Goal: Task Accomplishment & Management: Use online tool/utility

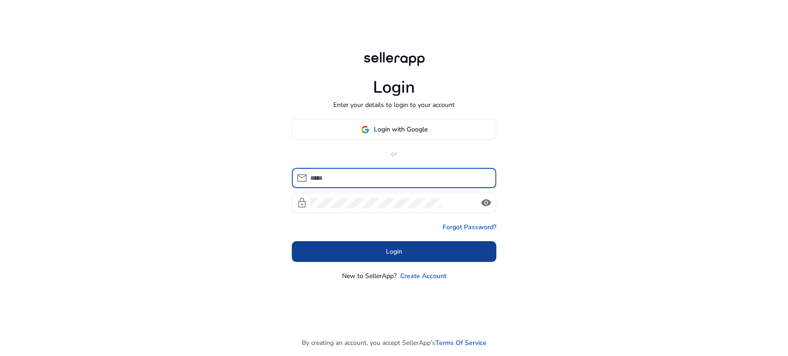
type input "**********"
click at [358, 250] on span at bounding box center [394, 252] width 204 height 22
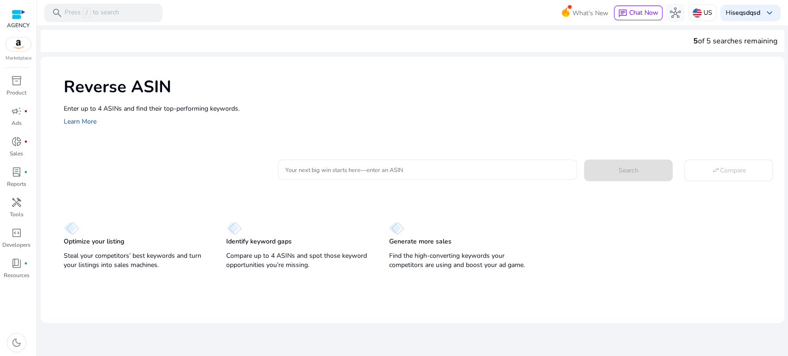
click at [369, 169] on input "Your next big win starts here—enter an ASIN" at bounding box center [427, 170] width 285 height 10
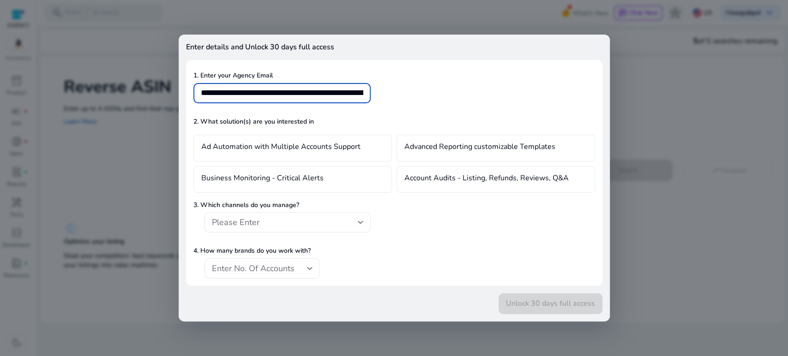
scroll to position [0, 45539]
type input "**********"
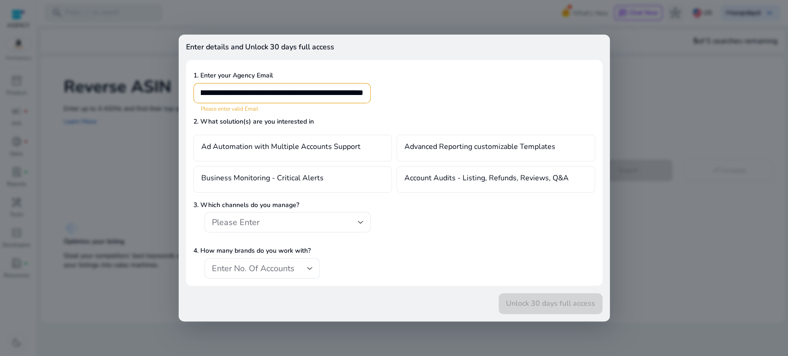
drag, startPoint x: 661, startPoint y: 94, endPoint x: 653, endPoint y: 99, distance: 9.2
click at [662, 94] on div at bounding box center [394, 178] width 788 height 356
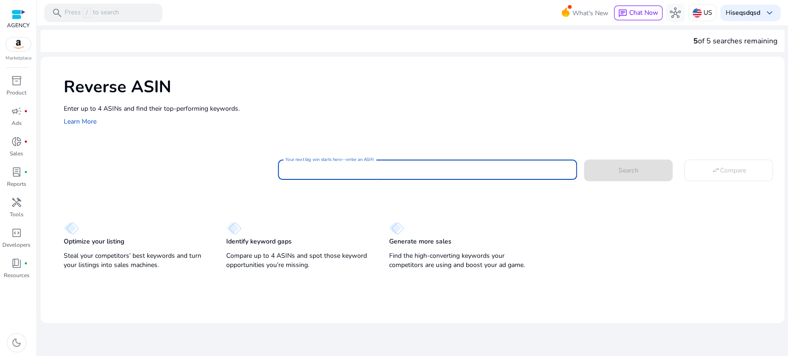
click at [640, 128] on div "Reverse ASIN Enter up to 4 ASINs and find their top-performing keywords. Learn …" at bounding box center [412, 101] width 743 height 89
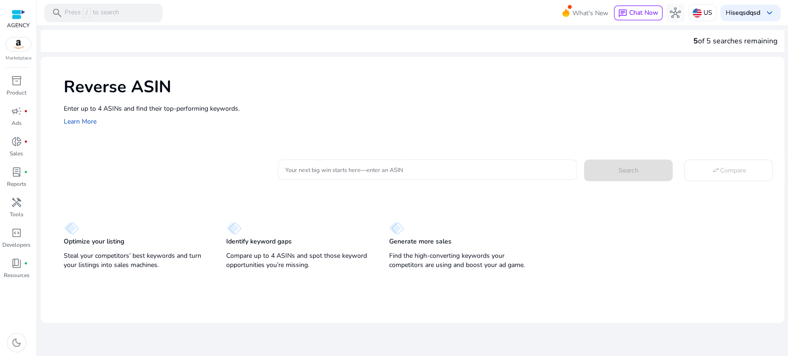
click at [402, 154] on mat-card "Your next big win starts here—enter an ASIN Search swap_horiz Compare" at bounding box center [424, 168] width 720 height 37
click at [366, 175] on div at bounding box center [427, 170] width 285 height 20
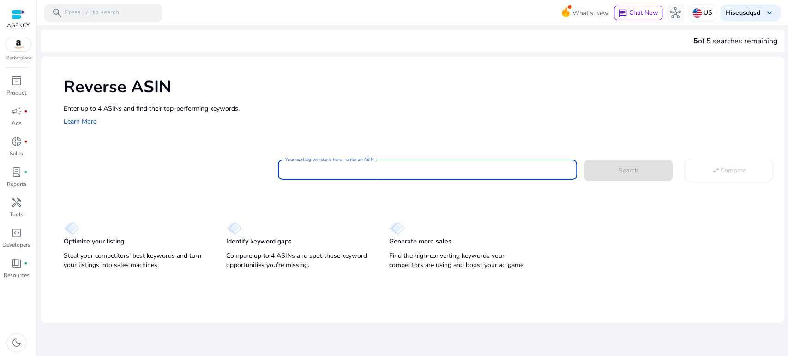
click at [366, 173] on input "Your next big win starts here—enter an ASIN" at bounding box center [427, 170] width 285 height 10
paste input "**********"
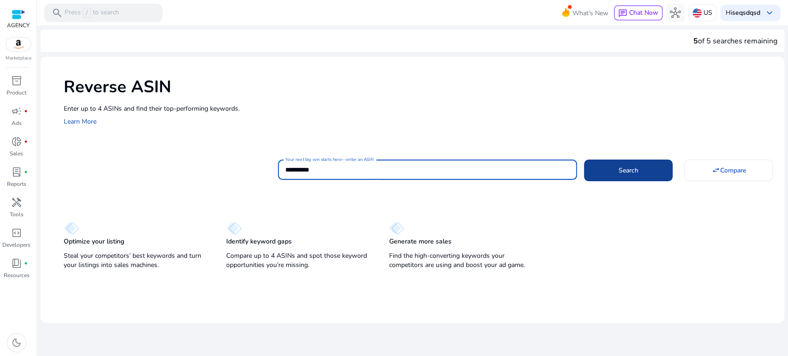
type input "**********"
click at [609, 169] on span at bounding box center [628, 170] width 89 height 22
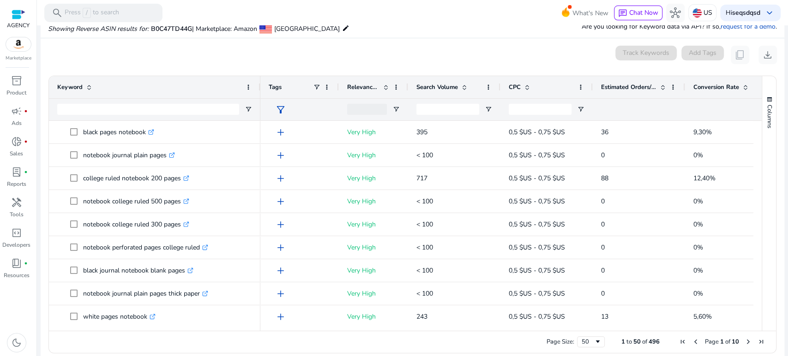
drag, startPoint x: 186, startPoint y: 88, endPoint x: 262, endPoint y: 92, distance: 75.8
click at [262, 92] on div at bounding box center [260, 87] width 4 height 22
click at [105, 104] on input "Keyword Filter Input" at bounding box center [149, 109] width 185 height 11
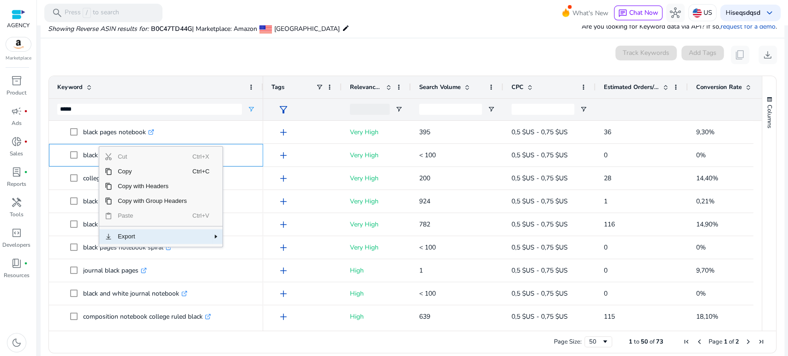
click at [156, 240] on span "Export" at bounding box center [152, 236] width 80 height 15
click at [254, 240] on span "CSV Export" at bounding box center [255, 240] width 42 height 15
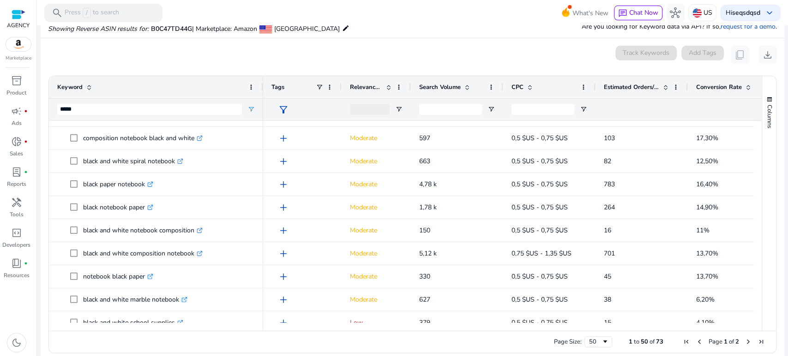
scroll to position [912, 0]
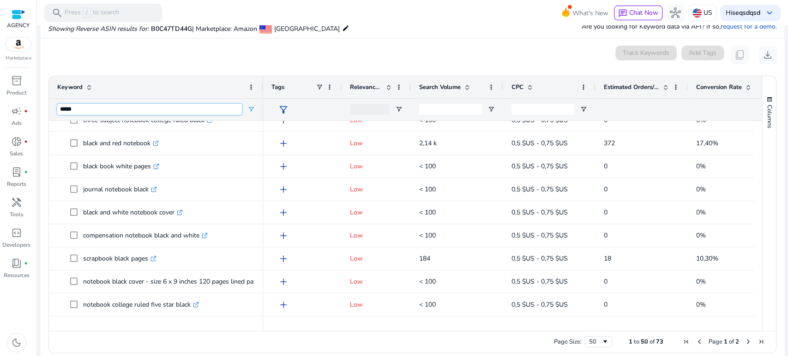
click at [92, 107] on input "*****" at bounding box center [149, 109] width 185 height 11
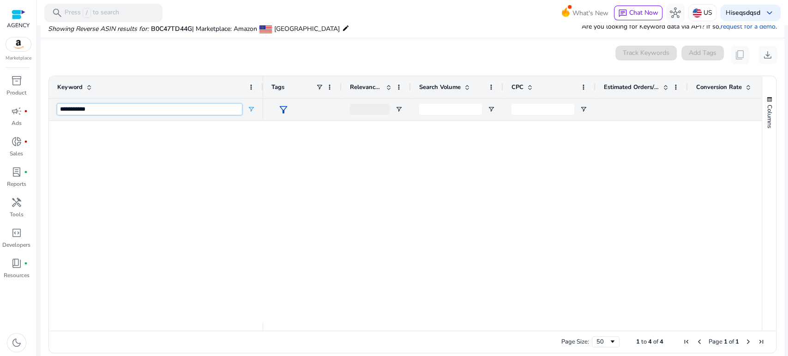
scroll to position [0, 0]
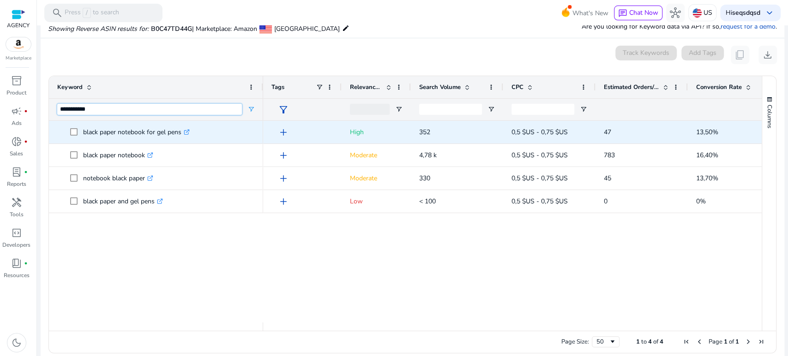
type input "**********"
click at [86, 132] on p "black paper notebook for gel pens .st0{fill:#2c8af8}" at bounding box center [136, 132] width 107 height 19
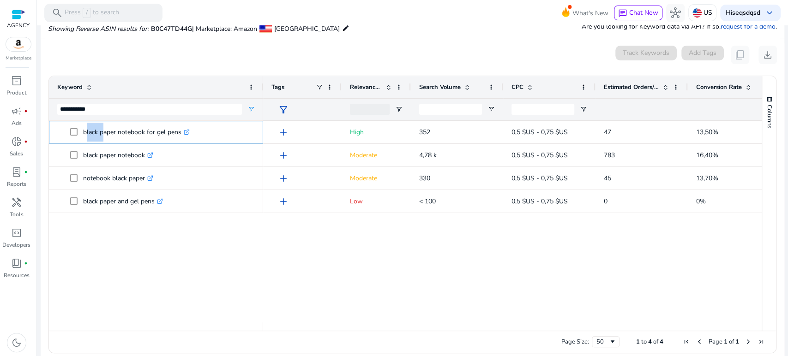
copy p "black paper notebook for gel pens"
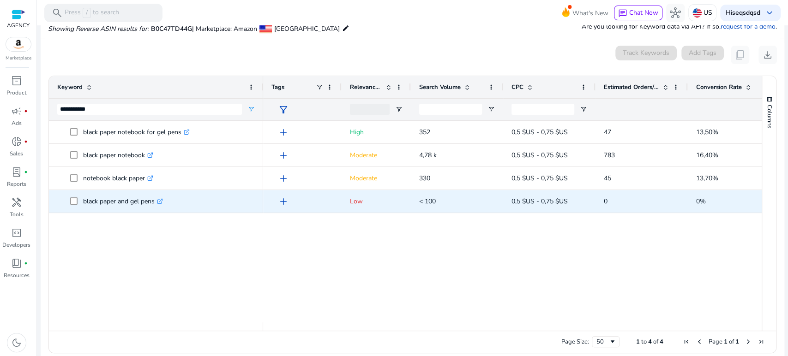
click at [124, 202] on p "black paper and gel pens .st0{fill:#2c8af8}" at bounding box center [123, 201] width 80 height 19
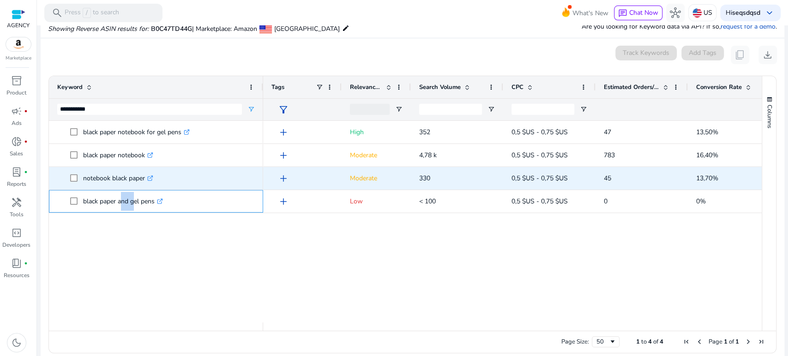
copy p "black paper and gel pens"
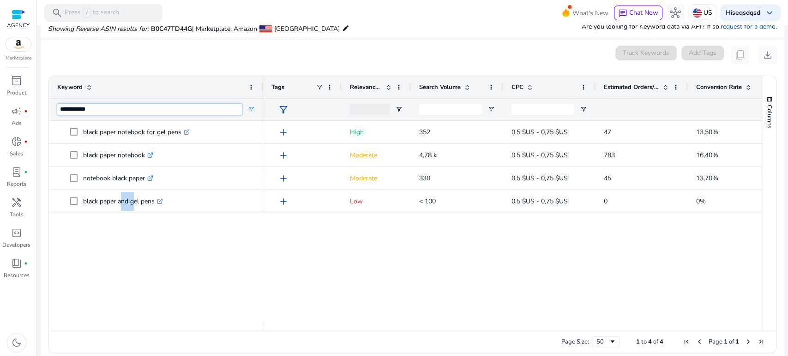
click at [119, 113] on input "**********" at bounding box center [149, 109] width 185 height 11
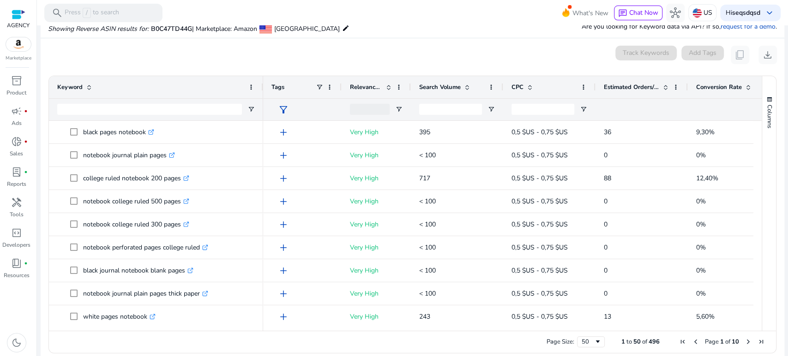
click at [174, 49] on div "0 keyword(s) selected Track Keywords Add Tags content_copy download" at bounding box center [412, 55] width 729 height 18
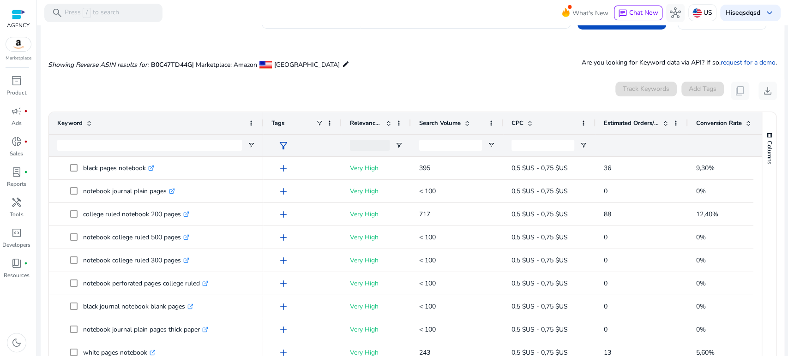
scroll to position [63, 0]
click at [452, 139] on div at bounding box center [450, 146] width 63 height 22
click at [461, 147] on input "Search Volume Filter Input" at bounding box center [450, 145] width 63 height 11
click at [493, 142] on span "Open Filter Menu" at bounding box center [490, 145] width 7 height 7
click at [502, 157] on div "Equals" at bounding box center [527, 162] width 72 height 11
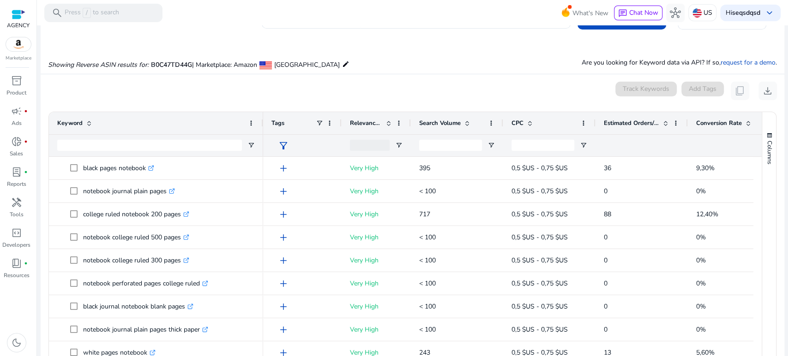
click at [469, 124] on span at bounding box center [466, 123] width 7 height 7
click at [468, 122] on span at bounding box center [466, 123] width 7 height 7
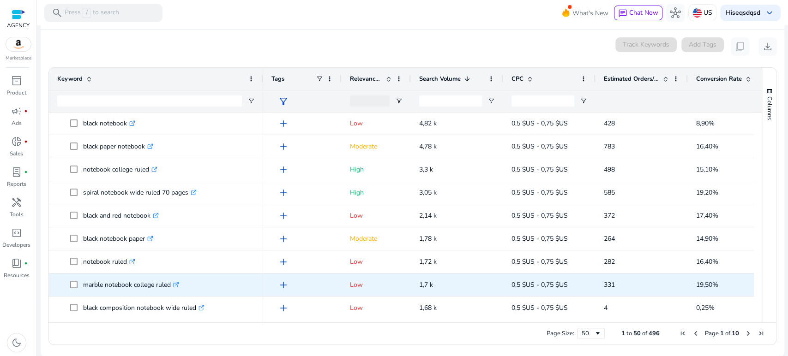
scroll to position [0, 0]
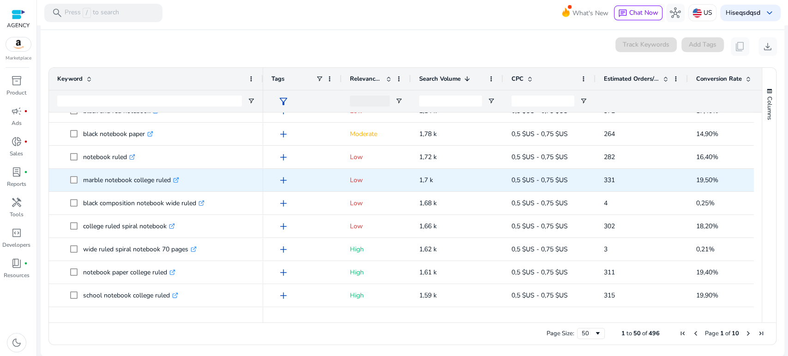
click at [106, 178] on p "marble notebook college ruled .st0{fill:#2c8af8}" at bounding box center [131, 180] width 96 height 19
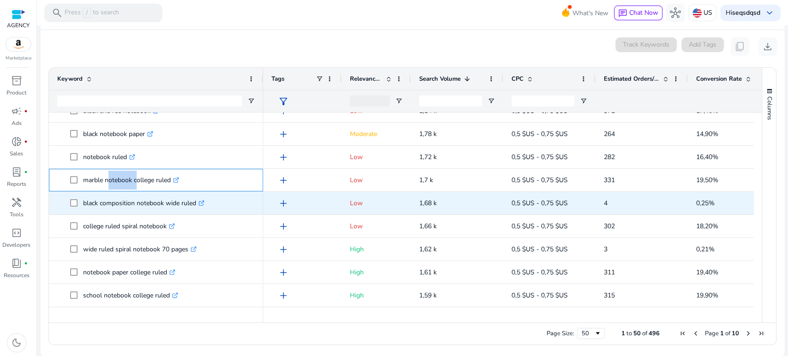
copy p "marble notebook college ruled"
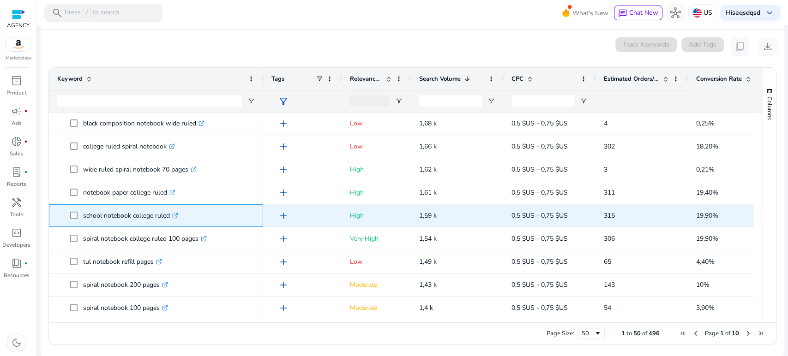
click at [83, 216] on p "school notebook college ruled .st0{fill:#2c8af8}" at bounding box center [130, 215] width 95 height 19
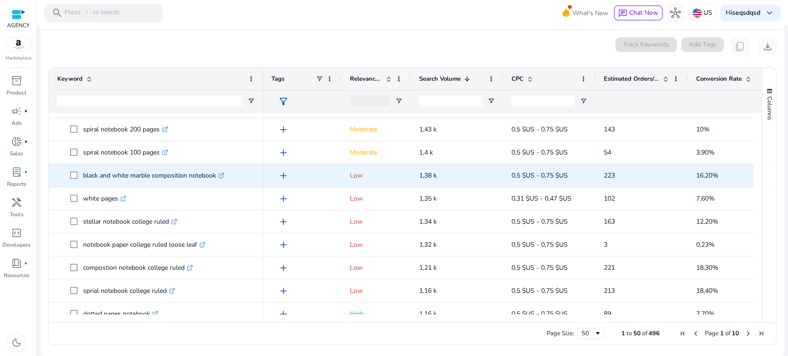
click at [181, 177] on p "black and white marble composition notebook .st0{fill:#2c8af8}" at bounding box center [153, 175] width 141 height 19
copy p "black and white marble composition notebook"
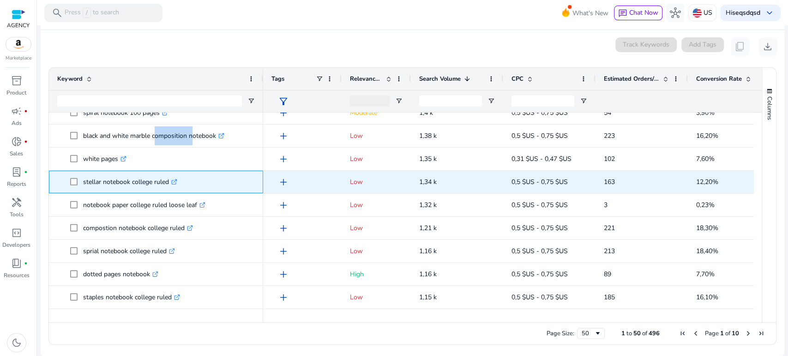
click at [124, 181] on p "stellar notebook college ruled .st0{fill:#2c8af8}" at bounding box center [130, 182] width 94 height 19
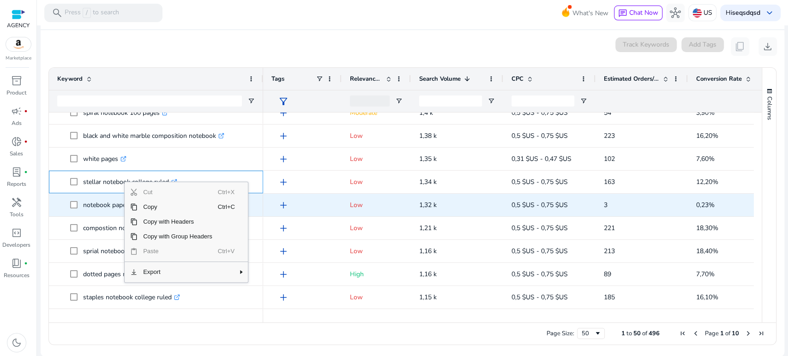
click at [99, 213] on p "notebook paper college ruled loose leaf .st0{fill:#2c8af8}" at bounding box center [144, 205] width 122 height 19
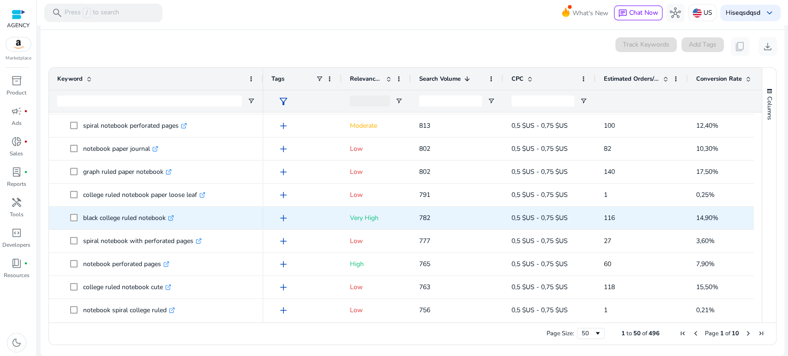
click at [135, 216] on p "black college ruled notebook .st0{fill:#2c8af8}" at bounding box center [128, 218] width 91 height 19
